Goal: Task Accomplishment & Management: Complete application form

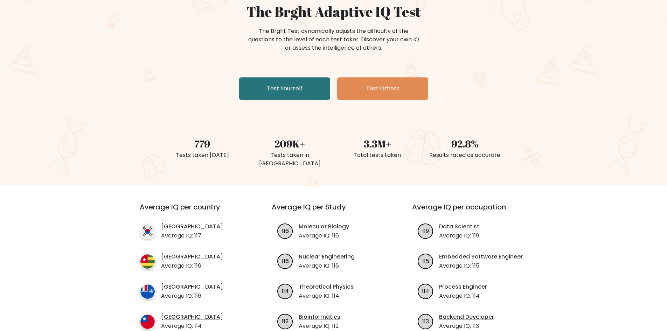
scroll to position [70, 0]
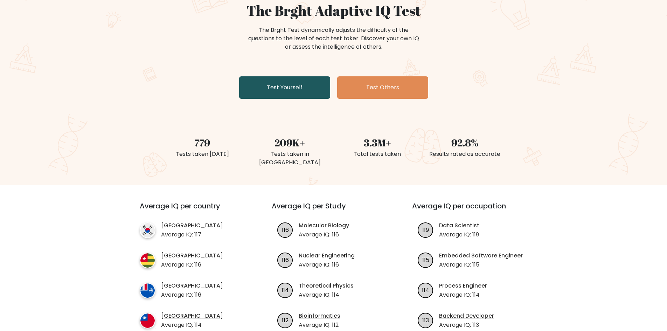
click at [307, 85] on link "Test Yourself" at bounding box center [284, 87] width 91 height 22
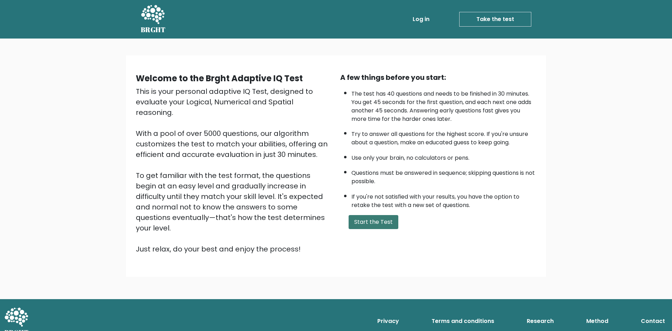
click at [382, 221] on button "Start the Test" at bounding box center [374, 222] width 50 height 14
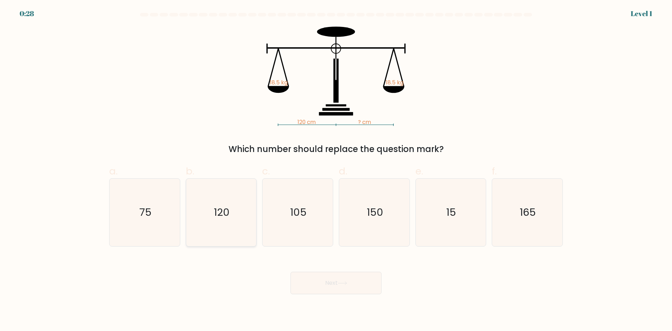
click at [216, 217] on text "120" at bounding box center [222, 212] width 16 height 14
click at [336, 170] on input "b. 120" at bounding box center [336, 168] width 0 height 5
radio input "true"
click at [345, 283] on icon at bounding box center [342, 283] width 9 height 4
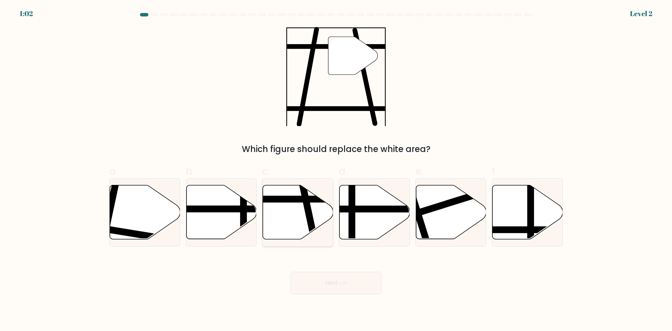
click at [307, 205] on line at bounding box center [315, 242] width 29 height 133
click at [336, 170] on input "c." at bounding box center [336, 168] width 0 height 5
radio input "true"
click at [338, 282] on button "Next" at bounding box center [336, 283] width 91 height 22
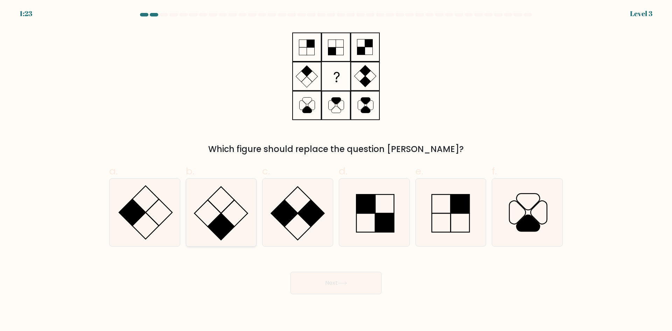
click at [224, 209] on rect at bounding box center [221, 200] width 27 height 27
click at [336, 170] on input "b." at bounding box center [336, 168] width 0 height 5
radio input "true"
drag, startPoint x: 331, startPoint y: 282, endPoint x: 364, endPoint y: 265, distance: 37.4
click at [331, 282] on button "Next" at bounding box center [336, 283] width 91 height 22
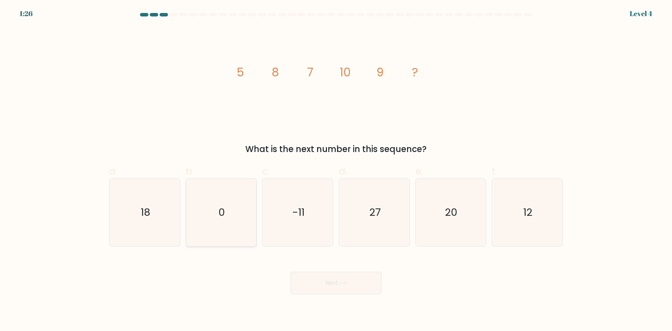
click at [246, 189] on icon "0" at bounding box center [221, 213] width 68 height 68
click at [336, 170] on input "b. 0" at bounding box center [336, 168] width 0 height 5
radio input "true"
click at [357, 286] on button "Next" at bounding box center [336, 283] width 91 height 22
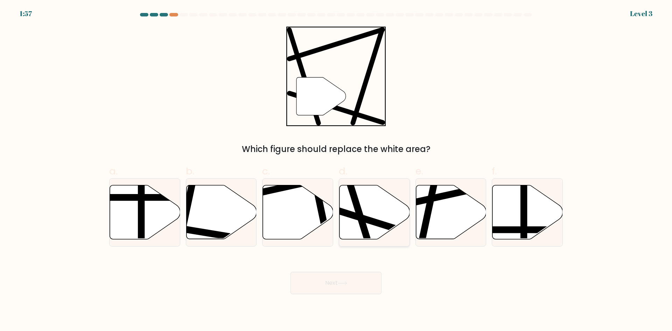
click at [361, 216] on line at bounding box center [351, 183] width 42 height 133
click at [337, 170] on input "d." at bounding box center [336, 168] width 0 height 5
radio input "true"
drag, startPoint x: 333, startPoint y: 279, endPoint x: 342, endPoint y: 275, distance: 10.2
click at [333, 279] on button "Next" at bounding box center [336, 283] width 91 height 22
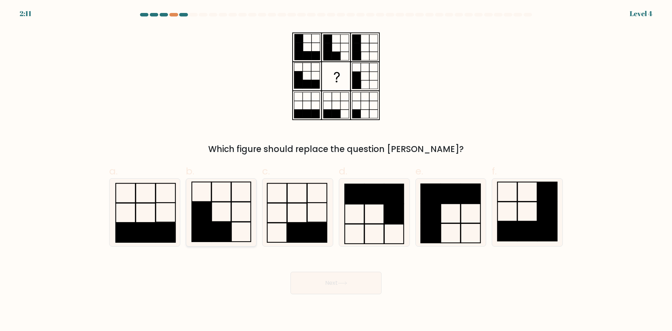
drag, startPoint x: 210, startPoint y: 222, endPoint x: 222, endPoint y: 223, distance: 11.6
click at [211, 223] on rect at bounding box center [201, 232] width 19 height 20
click at [336, 170] on input "b." at bounding box center [336, 168] width 0 height 5
radio input "true"
click at [360, 288] on button "Next" at bounding box center [336, 283] width 91 height 22
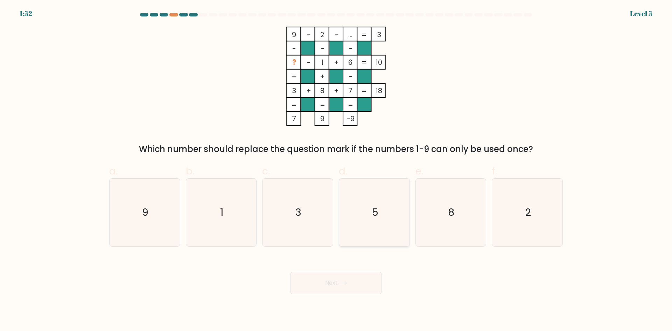
click at [389, 216] on icon "5" at bounding box center [375, 213] width 68 height 68
click at [337, 170] on input "d. 5" at bounding box center [336, 168] width 0 height 5
radio input "true"
drag, startPoint x: 347, startPoint y: 277, endPoint x: 390, endPoint y: 245, distance: 53.6
click at [347, 277] on button "Next" at bounding box center [336, 283] width 91 height 22
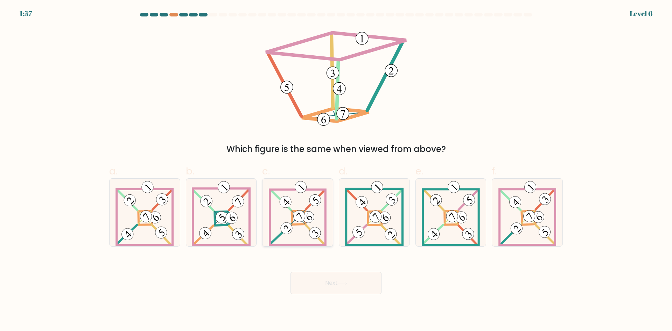
click at [304, 222] on 691 at bounding box center [299, 217] width 14 height 13
click at [336, 170] on input "c." at bounding box center [336, 168] width 0 height 5
radio input "true"
drag, startPoint x: 347, startPoint y: 281, endPoint x: 368, endPoint y: 263, distance: 27.1
click at [347, 280] on button "Next" at bounding box center [336, 283] width 91 height 22
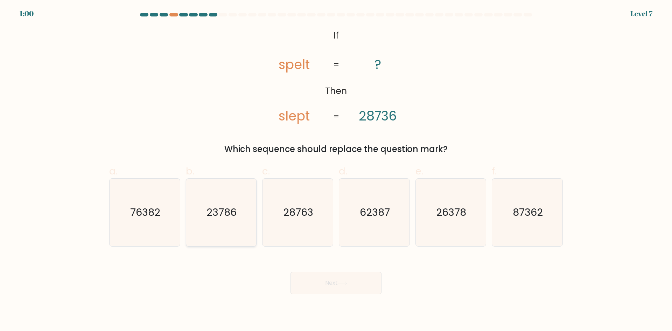
click at [206, 201] on icon "23786" at bounding box center [221, 213] width 68 height 68
click at [336, 170] on input "b. 23786" at bounding box center [336, 168] width 0 height 5
radio input "true"
click at [357, 290] on button "Next" at bounding box center [336, 283] width 91 height 22
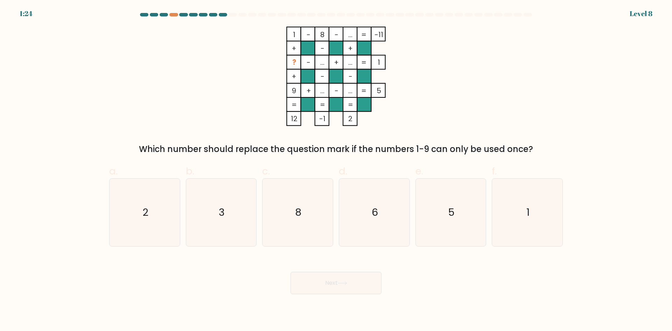
drag, startPoint x: 528, startPoint y: 212, endPoint x: 458, endPoint y: 254, distance: 82.2
click at [528, 212] on text "1" at bounding box center [528, 212] width 3 height 14
click at [337, 170] on input "f. 1" at bounding box center [336, 168] width 0 height 5
radio input "true"
drag, startPoint x: 337, startPoint y: 282, endPoint x: 290, endPoint y: 194, distance: 99.0
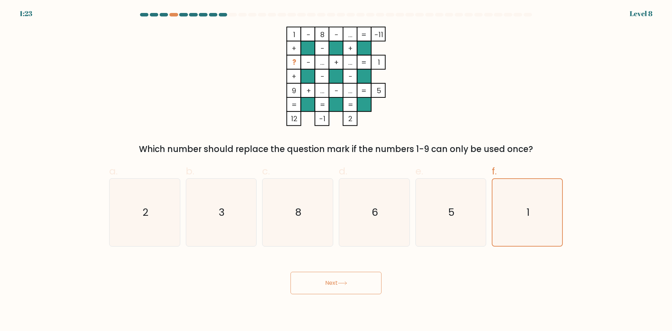
click at [337, 281] on button "Next" at bounding box center [336, 283] width 91 height 22
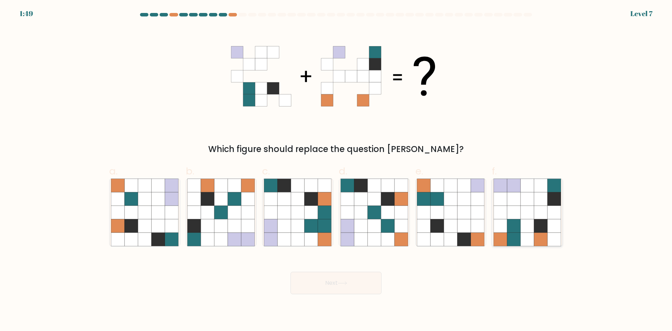
click at [535, 227] on icon at bounding box center [540, 225] width 13 height 13
click at [337, 170] on input "f." at bounding box center [336, 168] width 0 height 5
radio input "true"
click at [359, 284] on button "Next" at bounding box center [336, 283] width 91 height 22
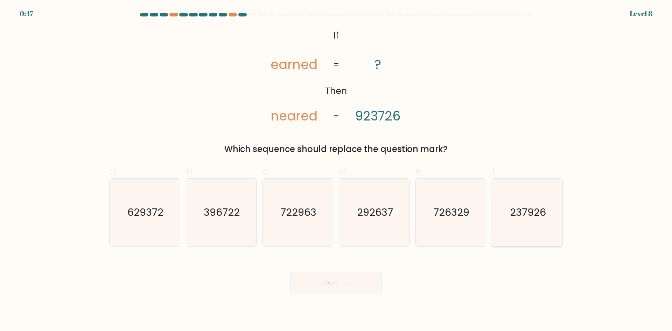
click at [537, 229] on icon "237926" at bounding box center [528, 213] width 68 height 68
click at [337, 170] on input "f. 237926" at bounding box center [336, 168] width 0 height 5
radio input "true"
drag, startPoint x: 333, startPoint y: 288, endPoint x: 354, endPoint y: 285, distance: 21.2
click at [333, 288] on button "Next" at bounding box center [336, 283] width 91 height 22
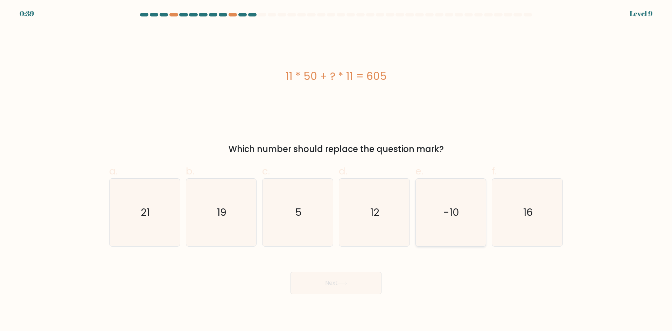
click at [457, 211] on text "-10" at bounding box center [452, 212] width 16 height 14
click at [337, 170] on input "e. -10" at bounding box center [336, 168] width 0 height 5
radio input "true"
click at [355, 280] on button "Next" at bounding box center [336, 283] width 91 height 22
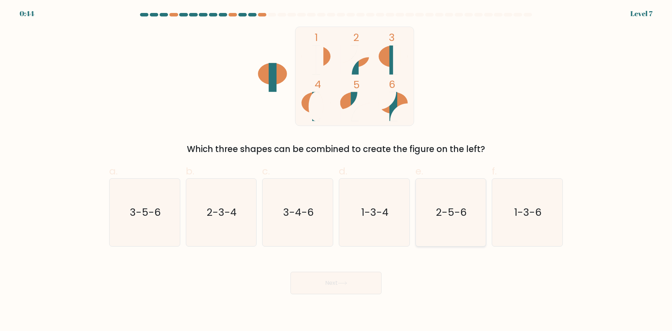
click at [454, 223] on icon "2-5-6" at bounding box center [451, 213] width 68 height 68
click at [337, 170] on input "e. 2-5-6" at bounding box center [336, 168] width 0 height 5
radio input "true"
drag, startPoint x: 353, startPoint y: 287, endPoint x: 362, endPoint y: 281, distance: 10.1
click at [354, 286] on button "Next" at bounding box center [336, 283] width 91 height 22
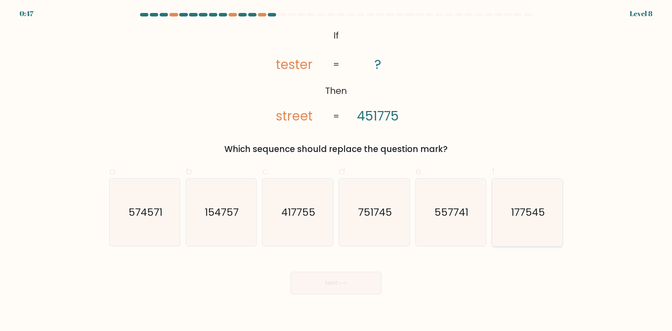
click at [532, 213] on text "177545" at bounding box center [528, 212] width 34 height 14
click at [337, 170] on input "f. 177545" at bounding box center [336, 168] width 0 height 5
radio input "true"
drag, startPoint x: 322, startPoint y: 283, endPoint x: 375, endPoint y: 259, distance: 57.7
click at [330, 282] on button "Next" at bounding box center [336, 283] width 91 height 22
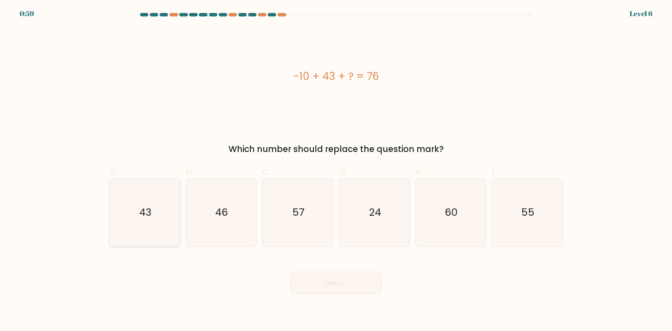
click at [171, 224] on icon "43" at bounding box center [145, 213] width 68 height 68
click at [336, 170] on input "a. 43" at bounding box center [336, 168] width 0 height 5
radio input "true"
click at [349, 286] on button "Next" at bounding box center [336, 283] width 91 height 22
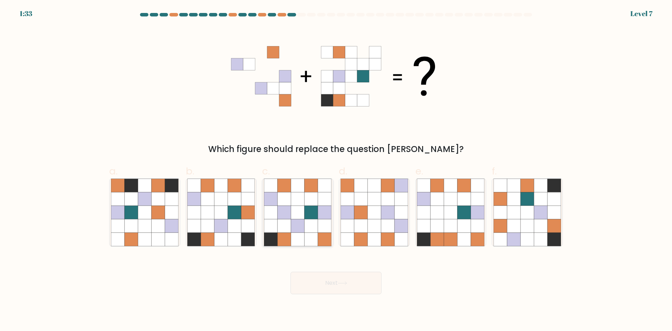
click at [303, 232] on icon at bounding box center [297, 225] width 13 height 13
click at [336, 170] on input "c." at bounding box center [336, 168] width 0 height 5
radio input "true"
click at [361, 287] on button "Next" at bounding box center [336, 283] width 91 height 22
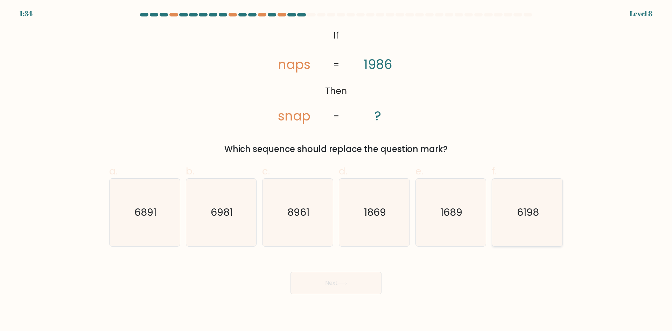
click at [555, 217] on icon "6198" at bounding box center [528, 213] width 68 height 68
click at [337, 170] on input "f. 6198" at bounding box center [336, 168] width 0 height 5
radio input "true"
drag, startPoint x: 328, startPoint y: 281, endPoint x: 356, endPoint y: 269, distance: 30.2
click at [328, 280] on button "Next" at bounding box center [336, 283] width 91 height 22
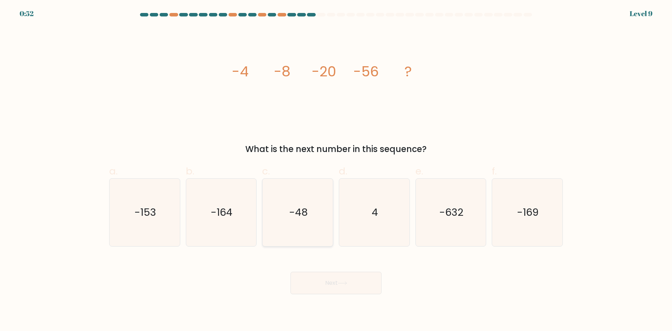
click at [300, 221] on icon "-48" at bounding box center [298, 213] width 68 height 68
click at [336, 170] on input "c. -48" at bounding box center [336, 168] width 0 height 5
radio input "true"
click at [352, 290] on button "Next" at bounding box center [336, 283] width 91 height 22
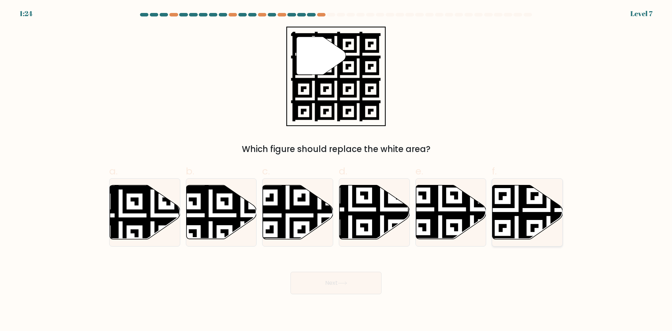
click at [537, 207] on icon at bounding box center [548, 241] width 127 height 127
click at [337, 170] on input "f." at bounding box center [336, 168] width 0 height 5
radio input "true"
click at [358, 280] on button "Next" at bounding box center [336, 283] width 91 height 22
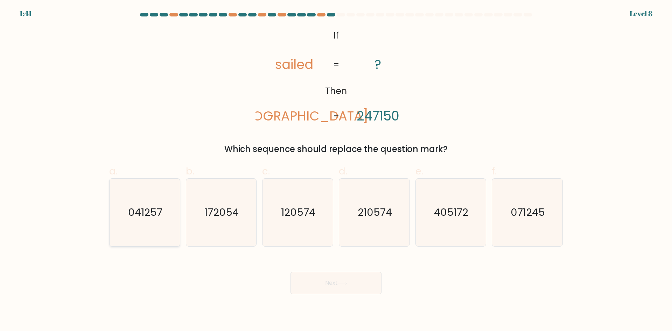
click at [158, 213] on text "041257" at bounding box center [145, 212] width 34 height 14
click at [336, 170] on input "a. 041257" at bounding box center [336, 168] width 0 height 5
radio input "true"
click at [362, 283] on button "Next" at bounding box center [336, 283] width 91 height 22
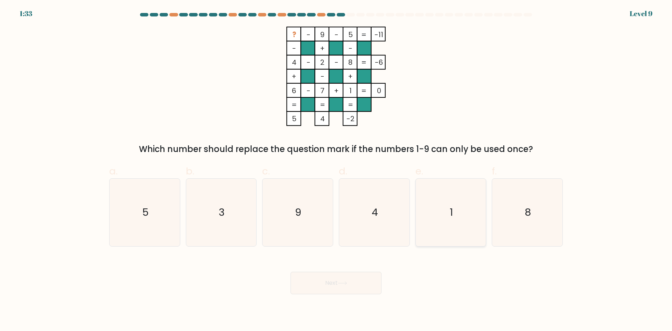
click at [449, 198] on icon "1" at bounding box center [451, 213] width 68 height 68
click at [337, 170] on input "e. 1" at bounding box center [336, 168] width 0 height 5
radio input "true"
drag, startPoint x: 355, startPoint y: 285, endPoint x: 429, endPoint y: 257, distance: 79.7
click at [355, 284] on button "Next" at bounding box center [336, 283] width 91 height 22
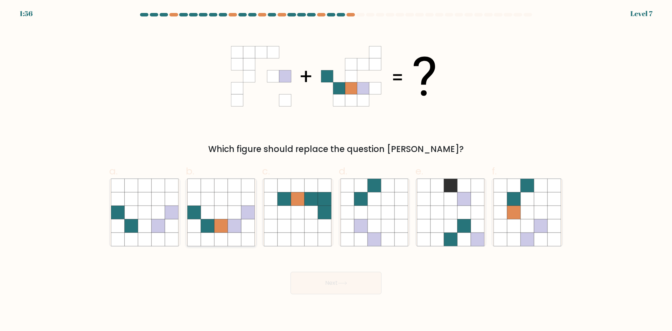
click at [218, 231] on icon at bounding box center [221, 225] width 13 height 13
click at [336, 170] on input "b." at bounding box center [336, 168] width 0 height 5
radio input "true"
click at [355, 281] on button "Next" at bounding box center [336, 283] width 91 height 22
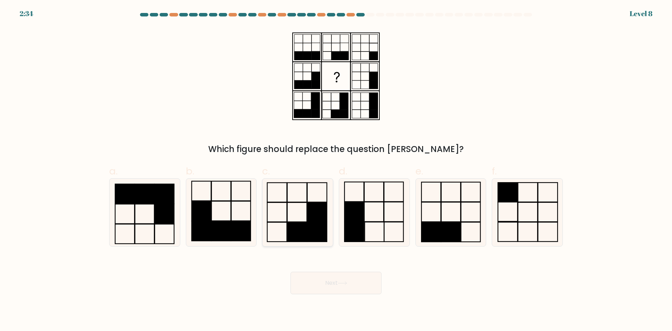
click at [317, 229] on rect at bounding box center [317, 231] width 20 height 19
click at [336, 170] on input "c." at bounding box center [336, 168] width 0 height 5
radio input "true"
click at [344, 281] on icon at bounding box center [342, 283] width 9 height 4
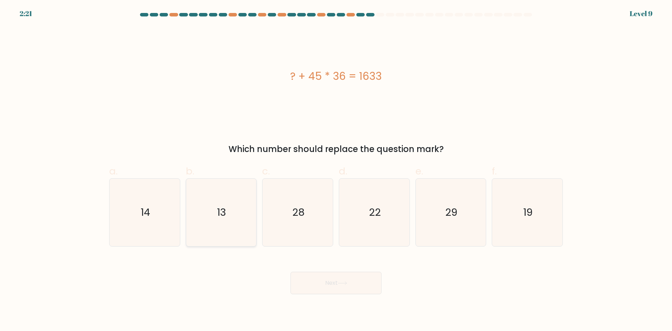
click at [236, 230] on icon "13" at bounding box center [221, 213] width 68 height 68
click at [336, 170] on input "b. 13" at bounding box center [336, 168] width 0 height 5
radio input "true"
click at [353, 285] on button "Next" at bounding box center [336, 283] width 91 height 22
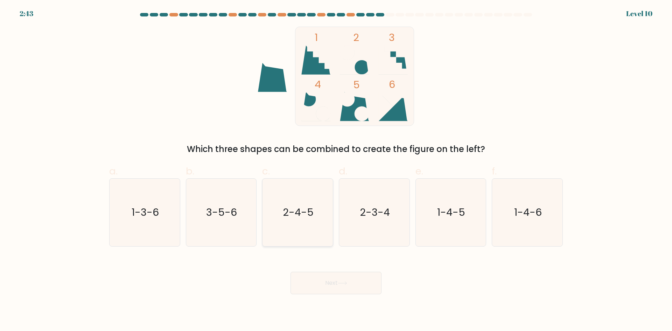
click at [313, 216] on text "2-4-5" at bounding box center [298, 212] width 31 height 14
click at [336, 170] on input "c. 2-4-5" at bounding box center [336, 168] width 0 height 5
radio input "true"
click at [364, 281] on button "Next" at bounding box center [336, 283] width 91 height 22
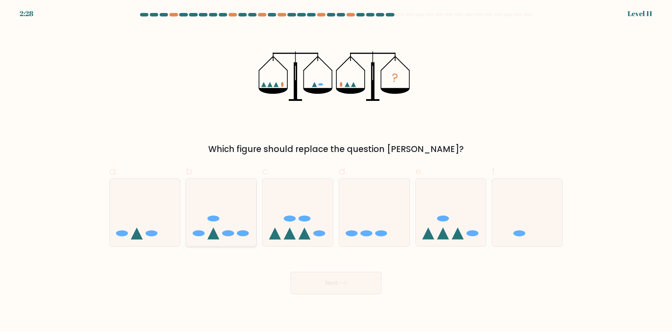
click at [221, 231] on icon at bounding box center [221, 212] width 70 height 58
click at [336, 170] on input "b." at bounding box center [336, 168] width 0 height 5
radio input "true"
click at [344, 283] on icon at bounding box center [342, 283] width 9 height 4
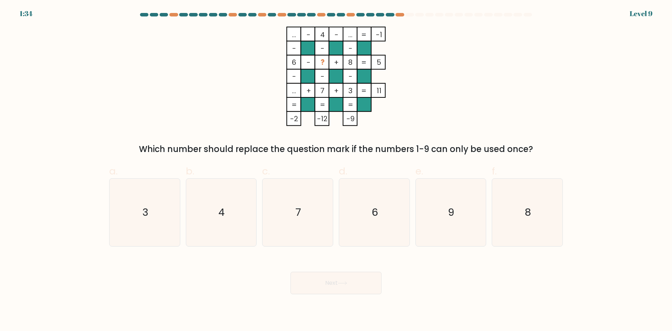
click at [322, 62] on tspan "?" at bounding box center [323, 62] width 4 height 10
click at [217, 223] on icon "4" at bounding box center [221, 213] width 68 height 68
click at [336, 170] on input "b. 4" at bounding box center [336, 168] width 0 height 5
radio input "true"
drag, startPoint x: 350, startPoint y: 285, endPoint x: 391, endPoint y: 248, distance: 55.5
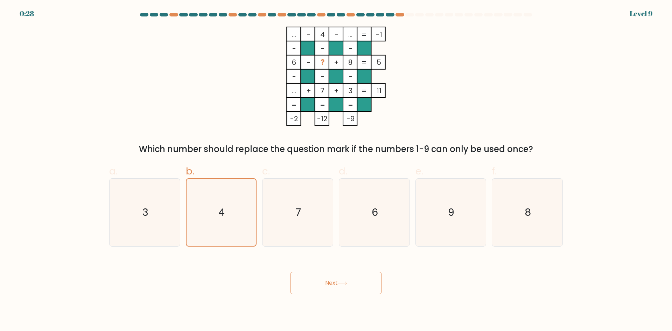
click at [350, 284] on button "Next" at bounding box center [336, 283] width 91 height 22
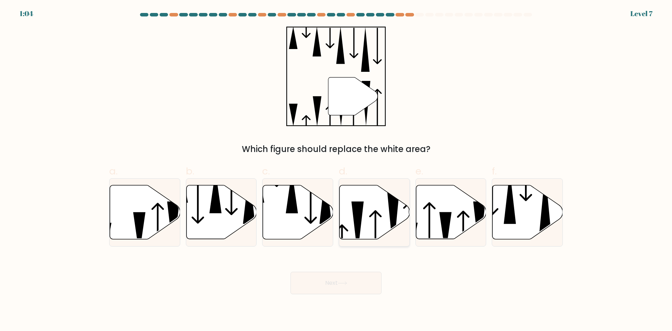
click at [368, 223] on icon at bounding box center [375, 212] width 70 height 54
click at [337, 170] on input "d." at bounding box center [336, 168] width 0 height 5
radio input "true"
click at [352, 279] on button "Next" at bounding box center [336, 283] width 91 height 22
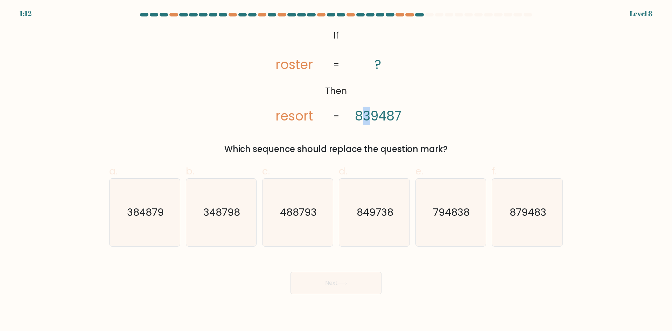
drag, startPoint x: 364, startPoint y: 119, endPoint x: 369, endPoint y: 118, distance: 5.6
click at [369, 118] on tspan "839487" at bounding box center [378, 116] width 46 height 18
click at [501, 125] on div "@import url('https://fonts.googleapis.com/css?family=Abril+Fatface:400,100,100i…" at bounding box center [336, 91] width 462 height 129
click at [366, 224] on icon "849738" at bounding box center [375, 213] width 68 height 68
click at [337, 170] on input "d. 849738" at bounding box center [336, 168] width 0 height 5
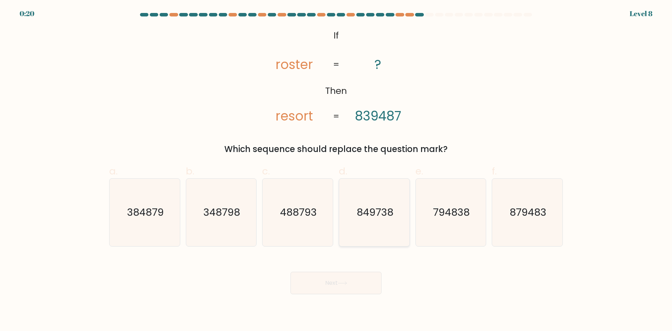
radio input "true"
drag, startPoint x: 354, startPoint y: 283, endPoint x: 404, endPoint y: 248, distance: 61.3
click at [355, 282] on button "Next" at bounding box center [336, 283] width 91 height 22
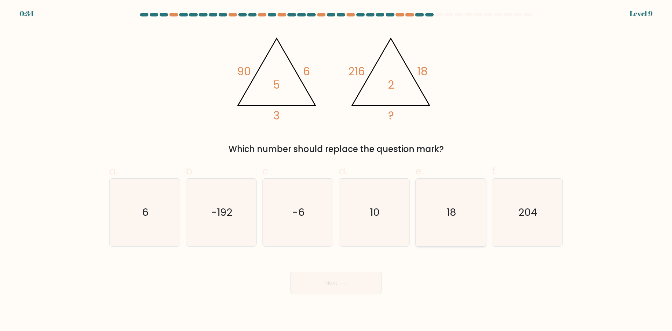
click at [450, 227] on icon "18" at bounding box center [451, 213] width 68 height 68
click at [337, 170] on input "e. 18" at bounding box center [336, 168] width 0 height 5
radio input "true"
drag, startPoint x: 356, startPoint y: 287, endPoint x: 433, endPoint y: 266, distance: 79.9
click at [356, 287] on button "Next" at bounding box center [336, 283] width 91 height 22
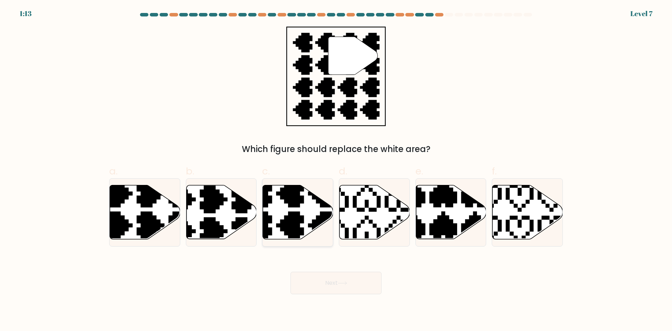
click at [309, 217] on icon at bounding box center [298, 212] width 70 height 54
click at [336, 170] on input "c." at bounding box center [336, 168] width 0 height 5
radio input "true"
drag, startPoint x: 367, startPoint y: 285, endPoint x: 431, endPoint y: 264, distance: 67.0
click at [368, 284] on button "Next" at bounding box center [336, 283] width 91 height 22
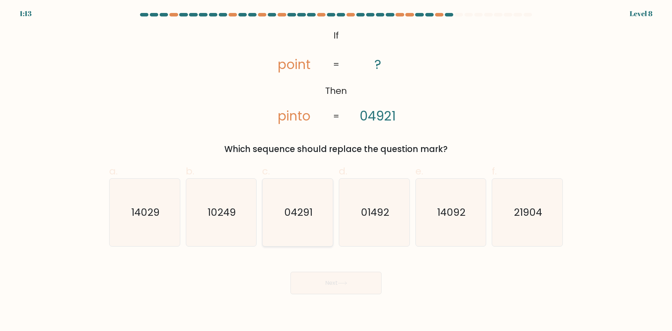
click at [313, 205] on icon "04291" at bounding box center [298, 213] width 68 height 68
click at [336, 170] on input "c. 04291" at bounding box center [336, 168] width 0 height 5
radio input "true"
click at [385, 219] on text "01492" at bounding box center [375, 212] width 28 height 14
click at [337, 170] on input "d. 01492" at bounding box center [336, 168] width 0 height 5
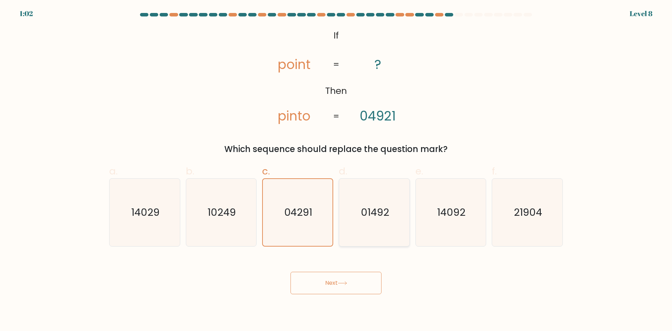
radio input "true"
click at [222, 215] on text "10249" at bounding box center [222, 212] width 28 height 14
click at [336, 170] on input "b. 10249" at bounding box center [336, 168] width 0 height 5
radio input "true"
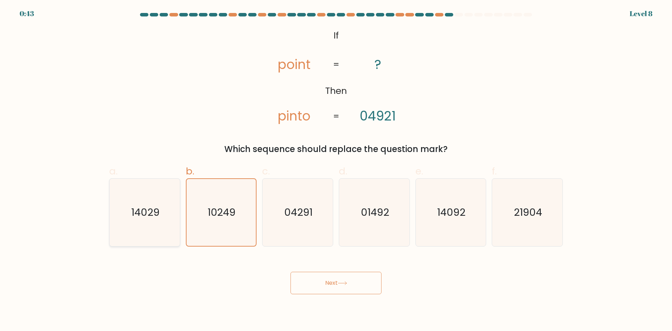
click at [144, 214] on text "14029" at bounding box center [145, 212] width 28 height 14
click at [336, 170] on input "a. 14029" at bounding box center [336, 168] width 0 height 5
radio input "true"
click at [300, 217] on text "04291" at bounding box center [298, 212] width 28 height 14
click at [336, 170] on input "c. 04291" at bounding box center [336, 168] width 0 height 5
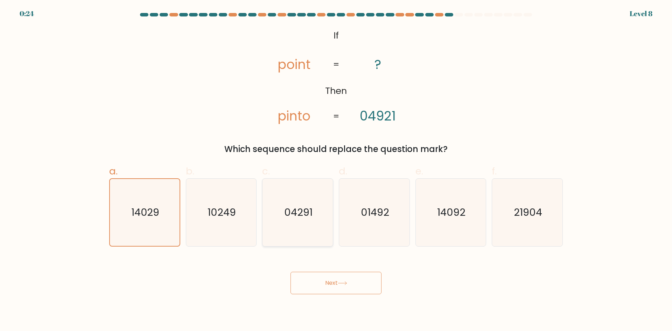
radio input "true"
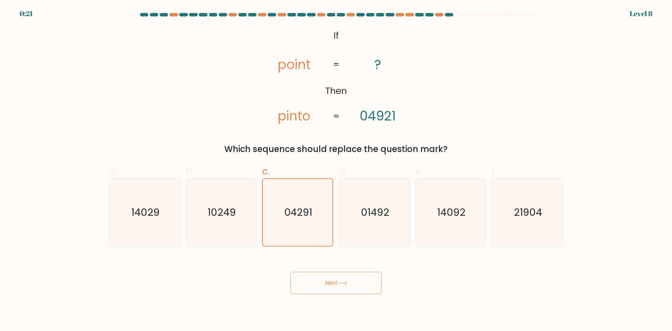
click at [352, 280] on button "Next" at bounding box center [336, 283] width 91 height 22
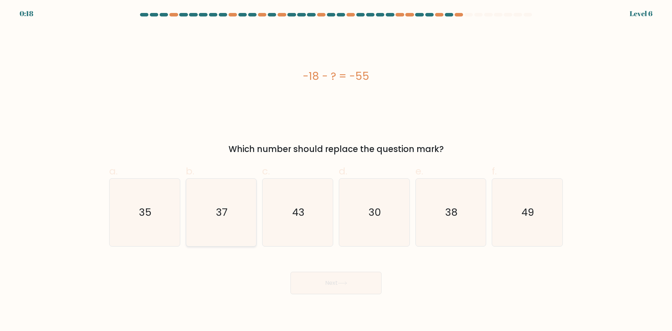
click at [220, 188] on icon "37" at bounding box center [221, 213] width 68 height 68
click at [336, 170] on input "b. 37" at bounding box center [336, 168] width 0 height 5
radio input "true"
click at [307, 278] on button "Next" at bounding box center [336, 283] width 91 height 22
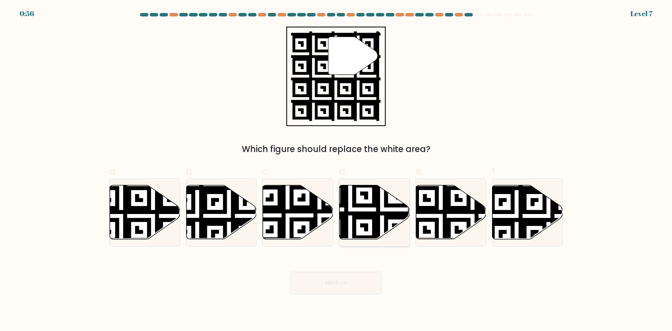
click at [383, 203] on icon at bounding box center [375, 212] width 70 height 54
click at [337, 170] on input "d." at bounding box center [336, 168] width 0 height 5
radio input "true"
drag, startPoint x: 356, startPoint y: 285, endPoint x: 362, endPoint y: 278, distance: 8.7
click at [356, 284] on button "Next" at bounding box center [336, 283] width 91 height 22
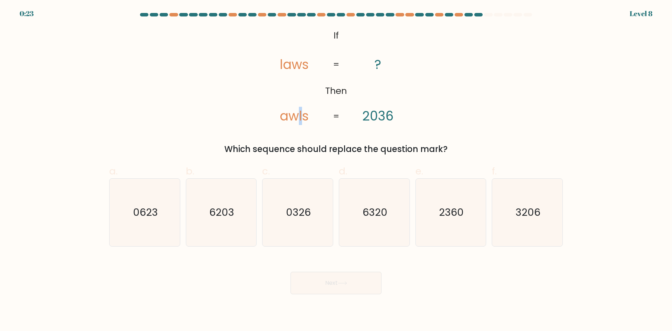
click at [300, 115] on tspan "awls" at bounding box center [294, 116] width 29 height 18
click at [538, 222] on icon "3206" at bounding box center [528, 213] width 68 height 68
click at [337, 170] on input "f. 3206" at bounding box center [336, 168] width 0 height 5
radio input "true"
drag, startPoint x: 352, startPoint y: 283, endPoint x: 464, endPoint y: 194, distance: 142.4
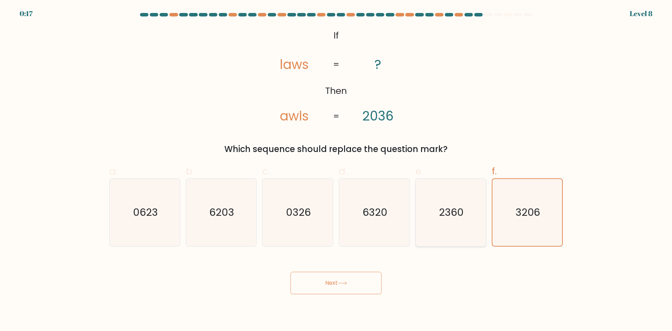
click at [354, 282] on button "Next" at bounding box center [336, 283] width 91 height 22
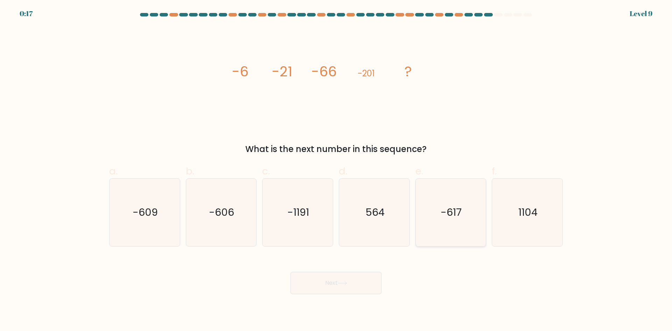
click at [450, 240] on icon "-617" at bounding box center [451, 213] width 68 height 68
click at [337, 170] on input "e. -617" at bounding box center [336, 168] width 0 height 5
radio input "true"
click at [346, 281] on icon at bounding box center [342, 283] width 9 height 4
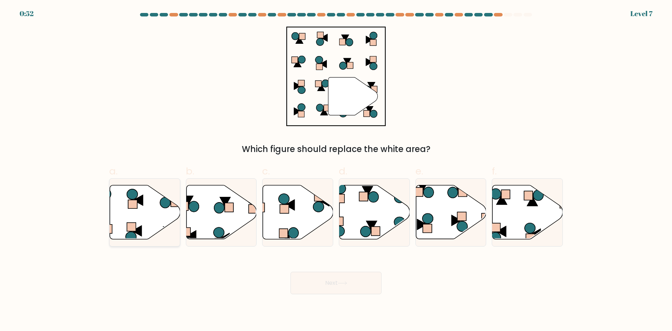
click at [138, 218] on icon at bounding box center [145, 212] width 70 height 54
click at [336, 170] on input "a." at bounding box center [336, 168] width 0 height 5
radio input "true"
click at [352, 283] on button "Next" at bounding box center [336, 283] width 91 height 22
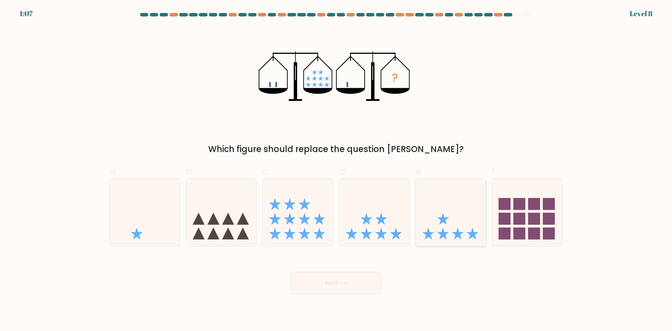
click at [450, 236] on icon at bounding box center [451, 212] width 70 height 58
click at [337, 170] on input "e." at bounding box center [336, 168] width 0 height 5
radio input "true"
drag, startPoint x: 354, startPoint y: 280, endPoint x: 482, endPoint y: 192, distance: 156.1
click at [355, 279] on button "Next" at bounding box center [336, 283] width 91 height 22
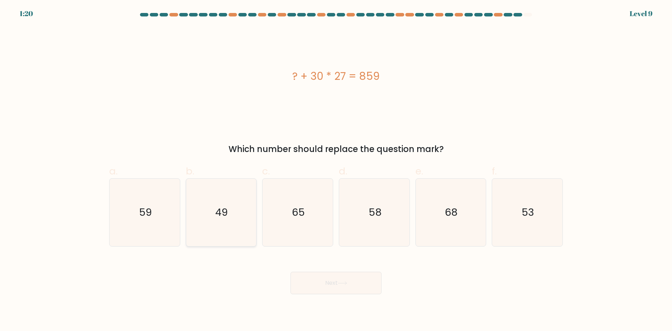
click at [226, 219] on text "49" at bounding box center [222, 212] width 13 height 14
click at [336, 170] on input "b. 49" at bounding box center [336, 168] width 0 height 5
radio input "true"
click at [331, 286] on button "Next" at bounding box center [336, 283] width 91 height 22
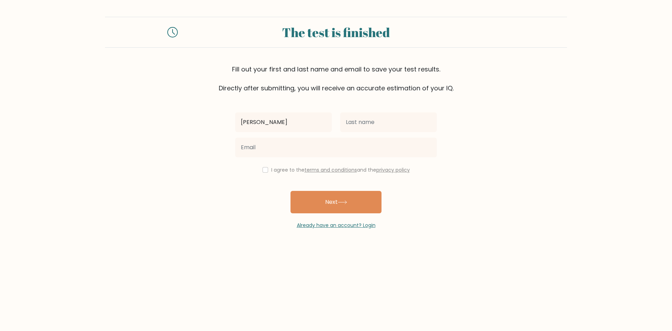
type input "jon"
click at [396, 126] on input "text" at bounding box center [388, 122] width 97 height 20
type input "violta"
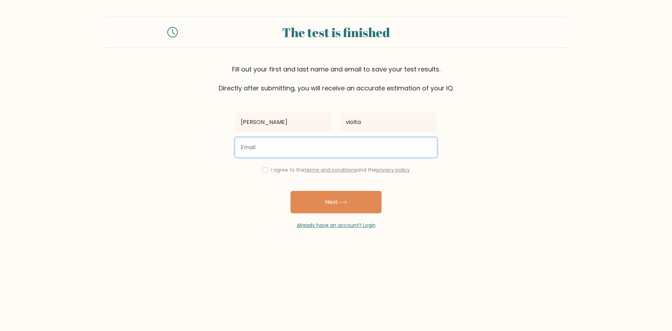
click at [321, 148] on input "email" at bounding box center [336, 148] width 202 height 20
type input "jonvioleta19@gmail.com"
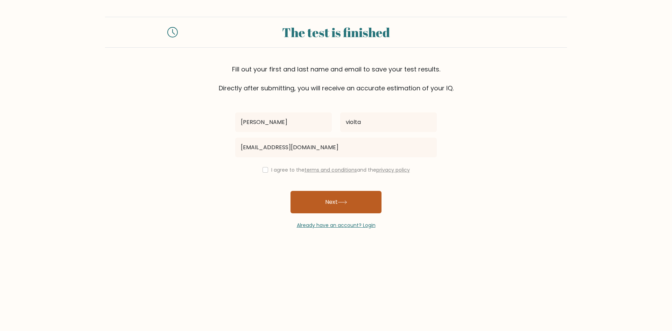
click at [339, 201] on button "Next" at bounding box center [336, 202] width 91 height 22
click at [265, 168] on input "checkbox" at bounding box center [266, 170] width 6 height 6
checkbox input "true"
click at [335, 203] on button "Next" at bounding box center [336, 202] width 91 height 22
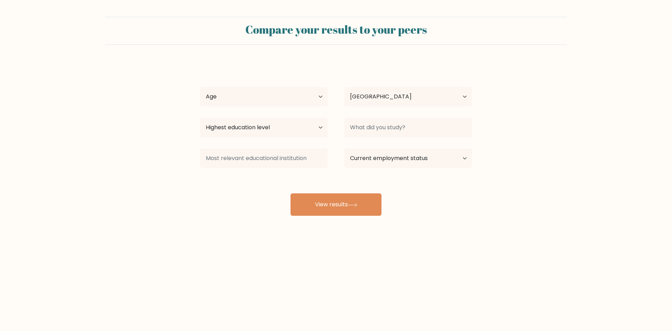
select select "PH"
click at [328, 207] on button "View results" at bounding box center [336, 204] width 91 height 22
click at [320, 97] on select "Age Under [DEMOGRAPHIC_DATA] [DEMOGRAPHIC_DATA] [DEMOGRAPHIC_DATA] [DEMOGRAPHIC…" at bounding box center [263, 97] width 127 height 20
select select "25_34"
click at [200, 87] on select "Age Under [DEMOGRAPHIC_DATA] [DEMOGRAPHIC_DATA] [DEMOGRAPHIC_DATA] [DEMOGRAPHIC…" at bounding box center [263, 97] width 127 height 20
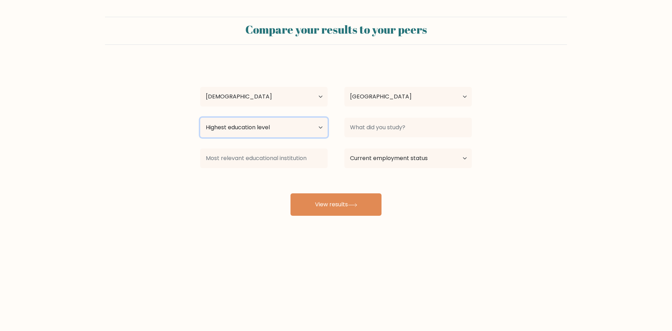
click at [320, 125] on select "Highest education level No schooling Primary Lower Secondary Upper Secondary Oc…" at bounding box center [263, 128] width 127 height 20
click at [200, 118] on select "Highest education level No schooling Primary Lower Secondary Upper Secondary Oc…" at bounding box center [263, 128] width 127 height 20
click at [320, 125] on select "Highest education level No schooling Primary Lower Secondary Upper Secondary Oc…" at bounding box center [263, 128] width 127 height 20
select select "lower_secondary"
click at [200, 118] on select "Highest education level No schooling Primary Lower Secondary Upper Secondary Oc…" at bounding box center [263, 128] width 127 height 20
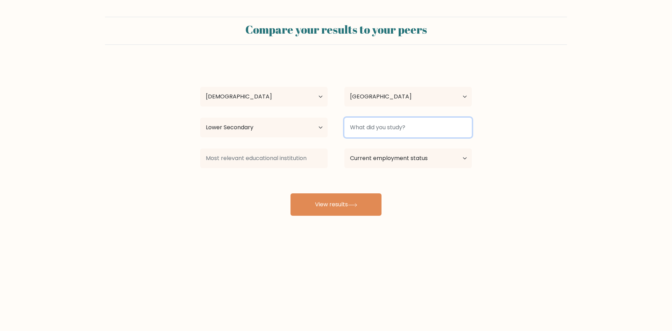
click at [432, 130] on input at bounding box center [408, 128] width 127 height 20
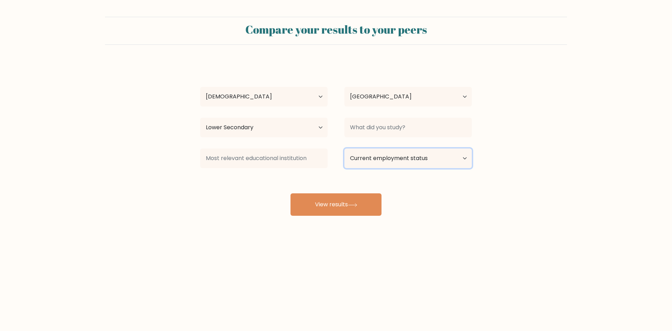
click at [445, 158] on select "Current employment status Employed Student Retired Other / prefer not to answer" at bounding box center [408, 158] width 127 height 20
select select "employed"
click at [345, 148] on select "Current employment status Employed Student Retired Other / prefer not to answer" at bounding box center [408, 158] width 127 height 20
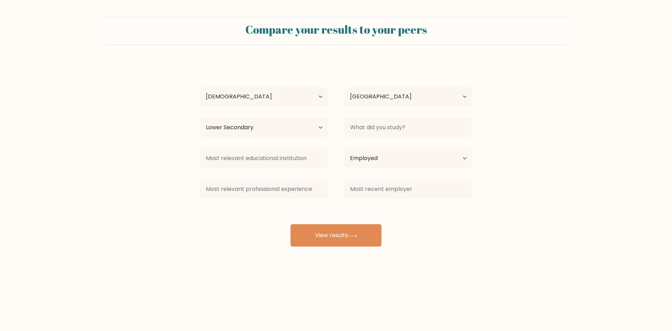
click at [370, 208] on div "[PERSON_NAME] Age Under [DEMOGRAPHIC_DATA] [DEMOGRAPHIC_DATA] [DEMOGRAPHIC_DATA…" at bounding box center [336, 154] width 280 height 185
click at [351, 238] on button "View results" at bounding box center [336, 235] width 91 height 22
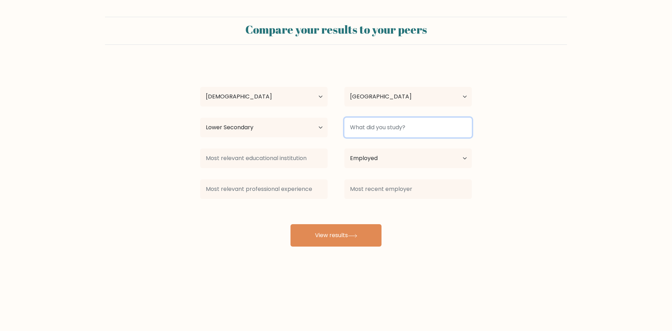
click at [419, 131] on input at bounding box center [408, 128] width 127 height 20
type input "none"
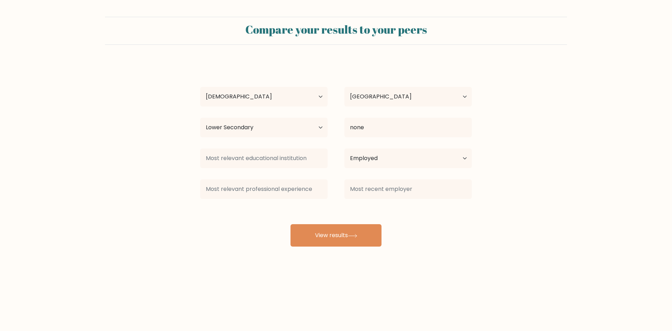
drag, startPoint x: 362, startPoint y: 232, endPoint x: 374, endPoint y: 224, distance: 14.6
click at [362, 233] on button "View results" at bounding box center [336, 235] width 91 height 22
type input "none"
click at [299, 192] on input at bounding box center [263, 189] width 127 height 20
type input "n/a"
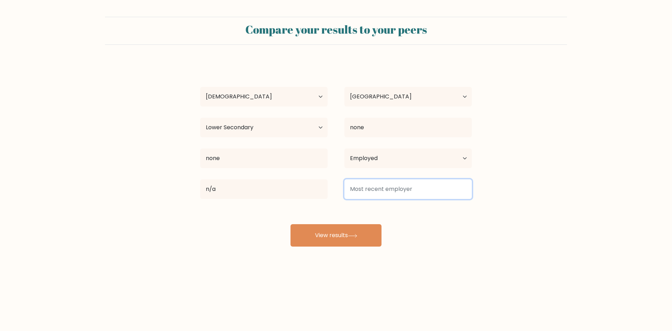
click at [379, 188] on input at bounding box center [408, 189] width 127 height 20
type input "n/a"
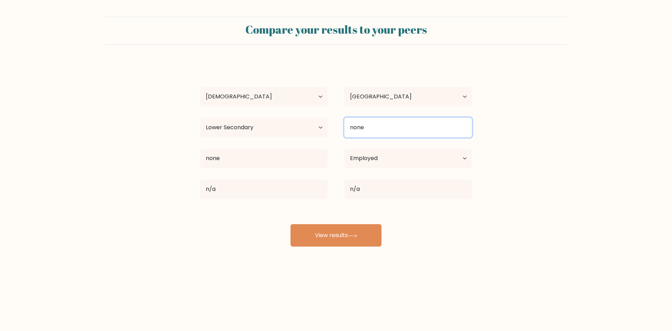
drag, startPoint x: 371, startPoint y: 125, endPoint x: 342, endPoint y: 131, distance: 29.5
click at [342, 131] on div "none" at bounding box center [408, 127] width 144 height 25
type input "n/a"
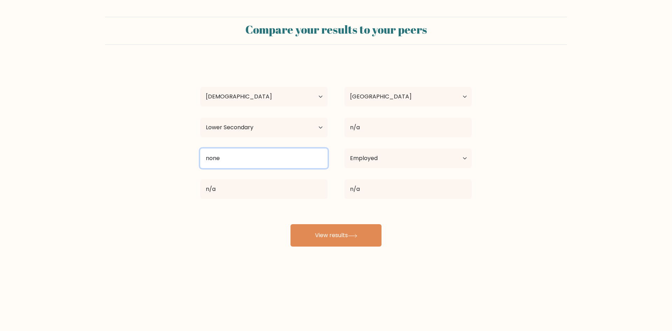
drag, startPoint x: 233, startPoint y: 158, endPoint x: 209, endPoint y: 155, distance: 24.6
click at [209, 155] on input "none" at bounding box center [263, 158] width 127 height 20
type input "n/a"
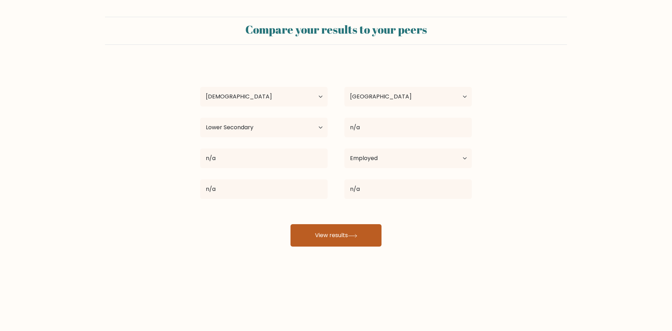
click at [341, 235] on button "View results" at bounding box center [336, 235] width 91 height 22
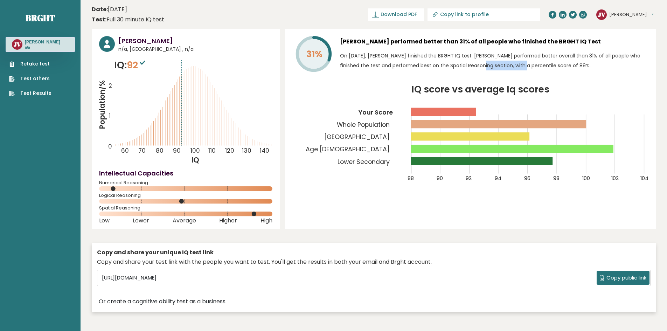
drag, startPoint x: 418, startPoint y: 65, endPoint x: 482, endPoint y: 67, distance: 63.4
click at [482, 67] on p "On October 08, 2025, Jon Violta finished the BRGHT IQ test. Jon performed bette…" at bounding box center [494, 61] width 309 height 20
copy p "Spatial Reasoning section,"
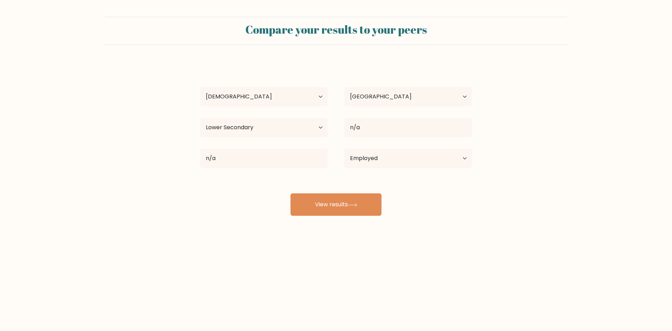
select select "25_34"
select select "PH"
select select "lower_secondary"
select select "employed"
